Goal: Ask a question

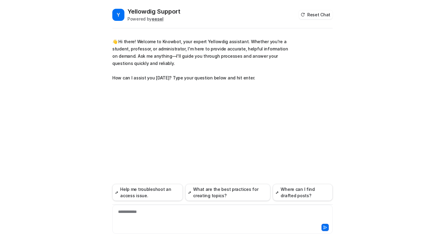
click at [134, 212] on div "**********" at bounding box center [222, 216] width 217 height 14
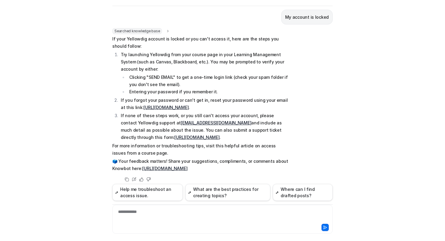
scroll to position [53, 0]
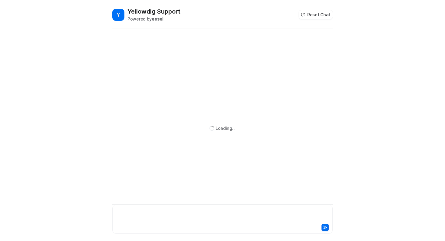
click at [126, 218] on div at bounding box center [222, 216] width 217 height 14
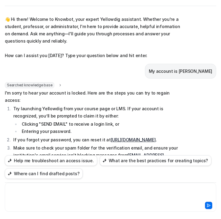
scroll to position [2, 0]
